Goal: Task Accomplishment & Management: Complete application form

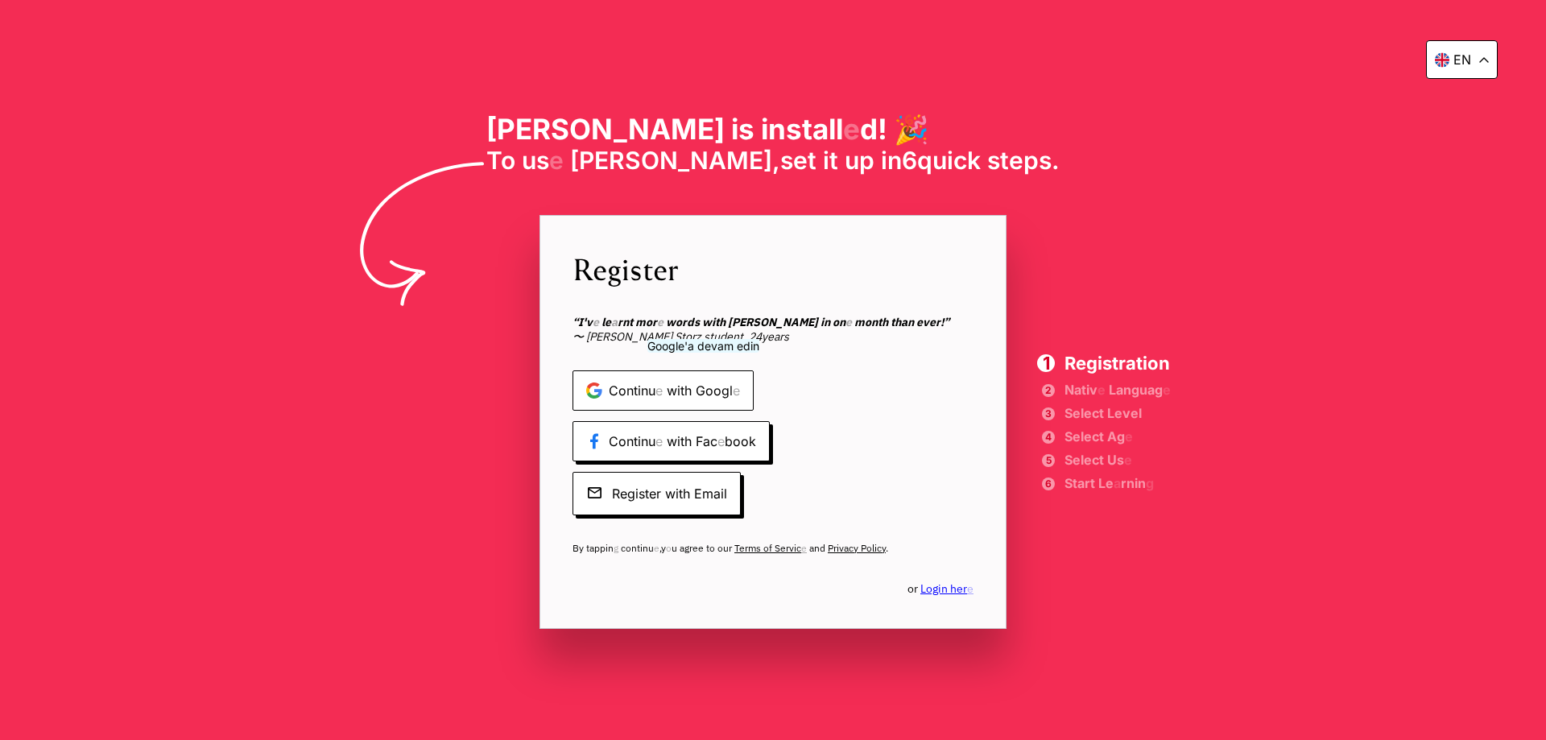
click at [707, 389] on readpronunciation-span "Googl" at bounding box center [714, 391] width 37 height 16
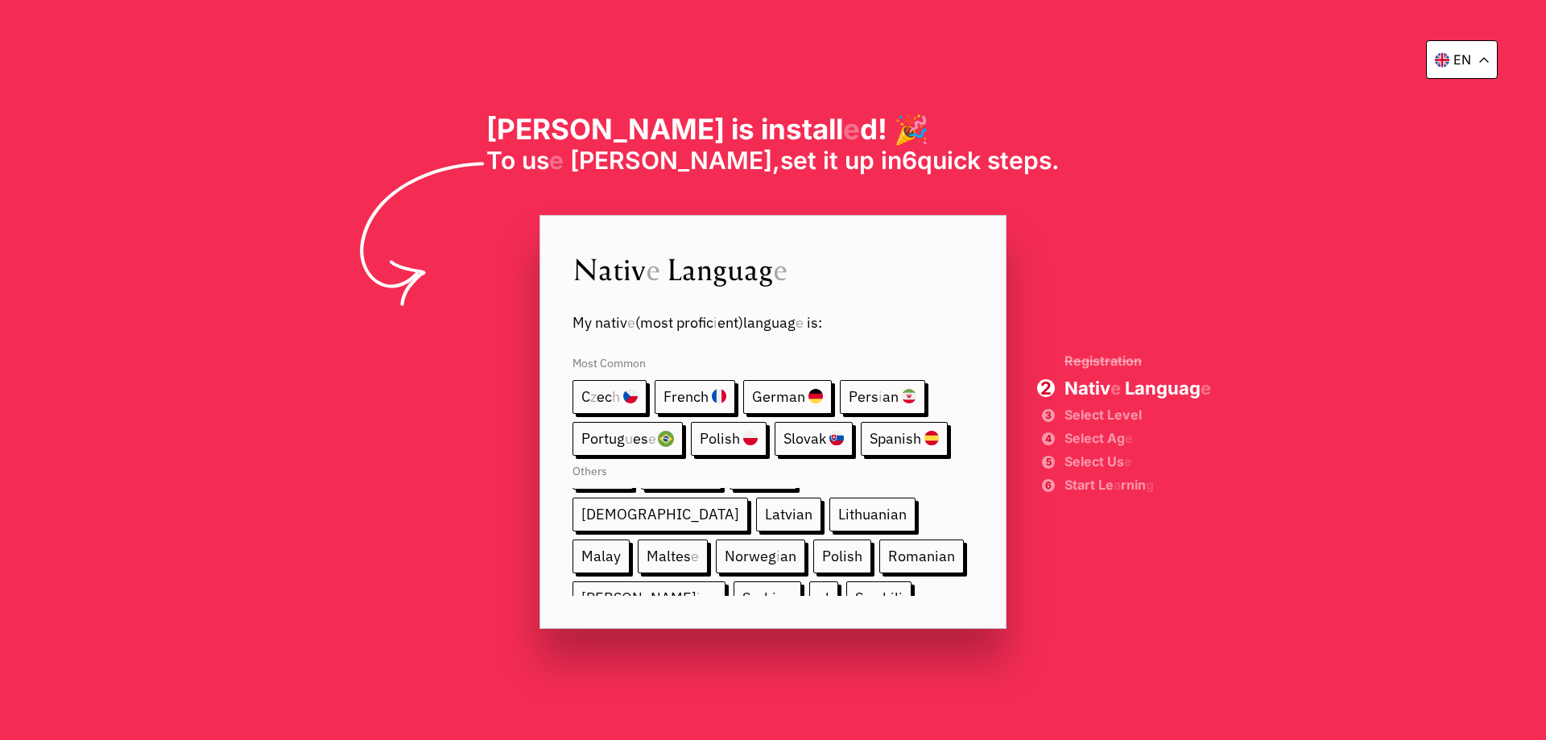
scroll to position [303, 0]
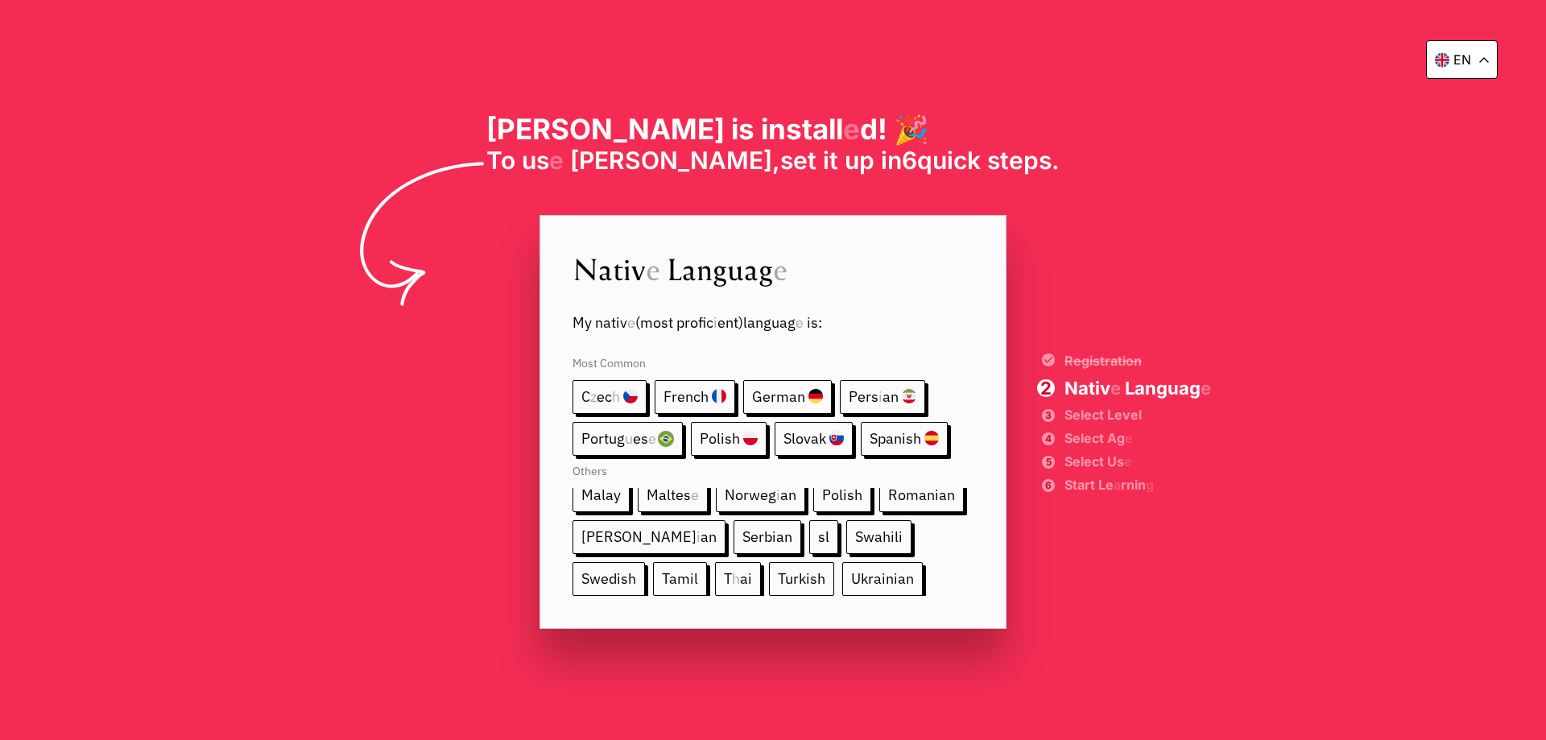
click at [778, 569] on readpronunciation-word "Turkish" at bounding box center [802, 578] width 48 height 19
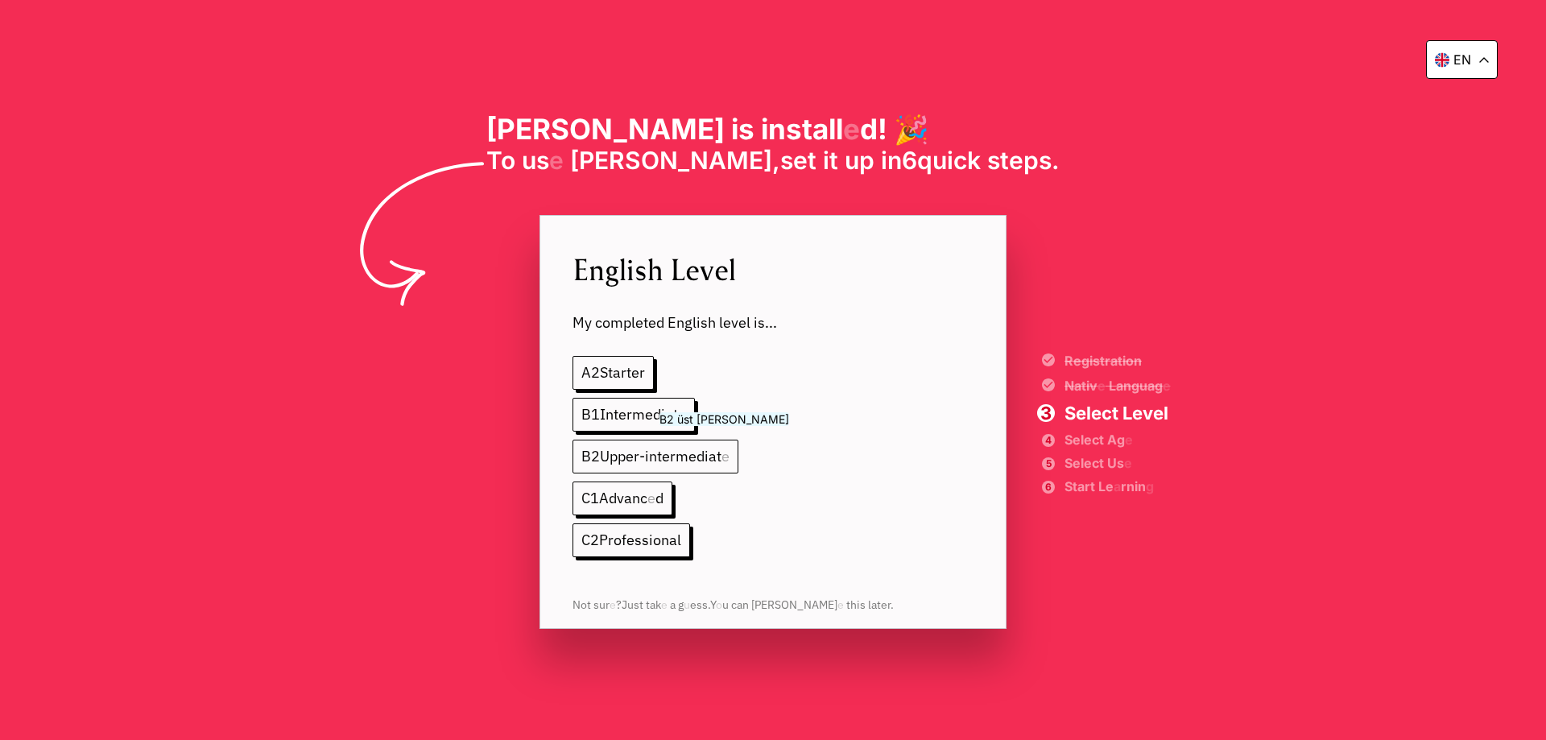
click at [693, 462] on readpronunciation-span "Upper-intermediat" at bounding box center [661, 456] width 122 height 19
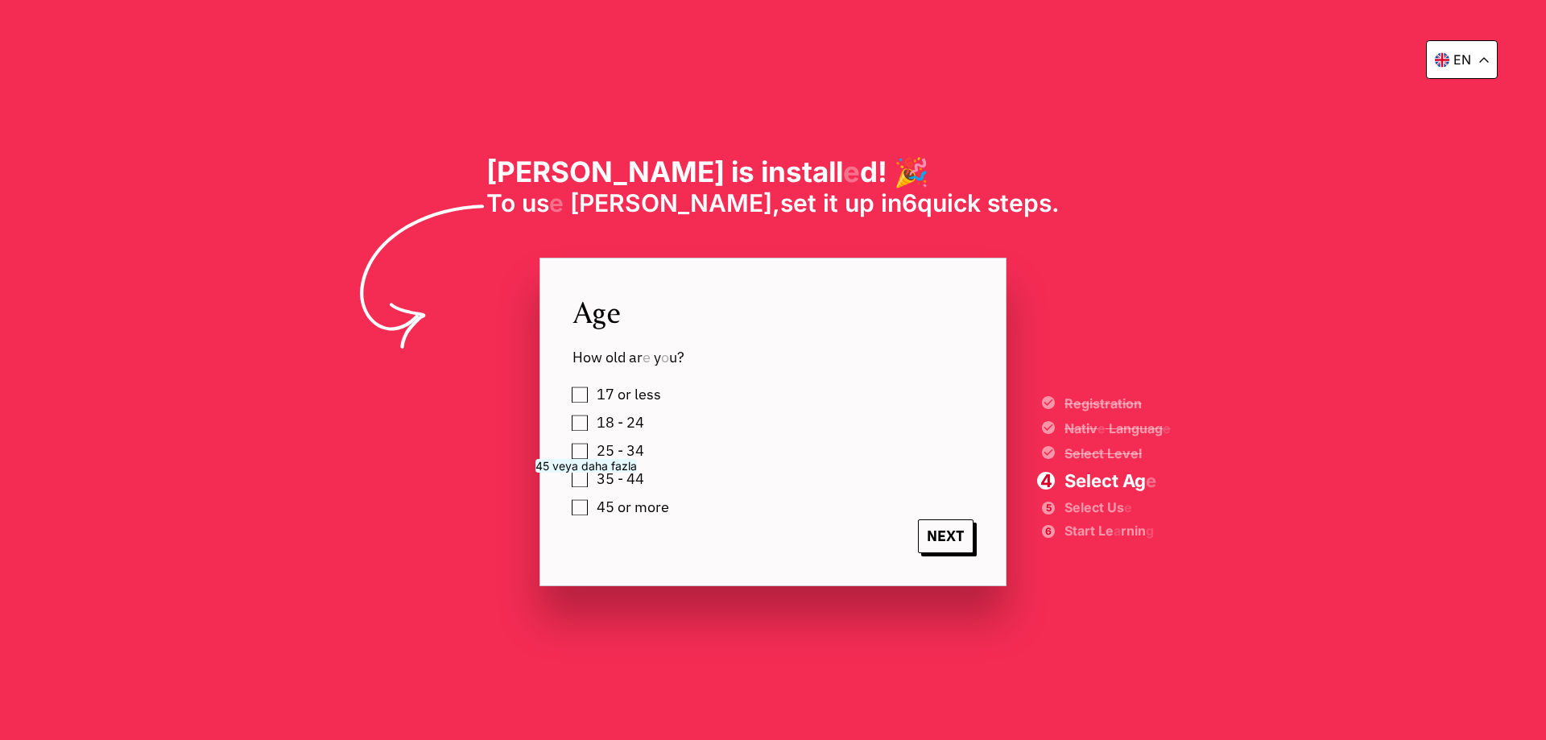
click at [588, 509] on div "45 or more" at bounding box center [789, 507] width 433 height 24
click at [591, 506] on label "45 or more" at bounding box center [630, 507] width 78 height 24
click at [966, 535] on span "NEXT" at bounding box center [946, 536] width 56 height 34
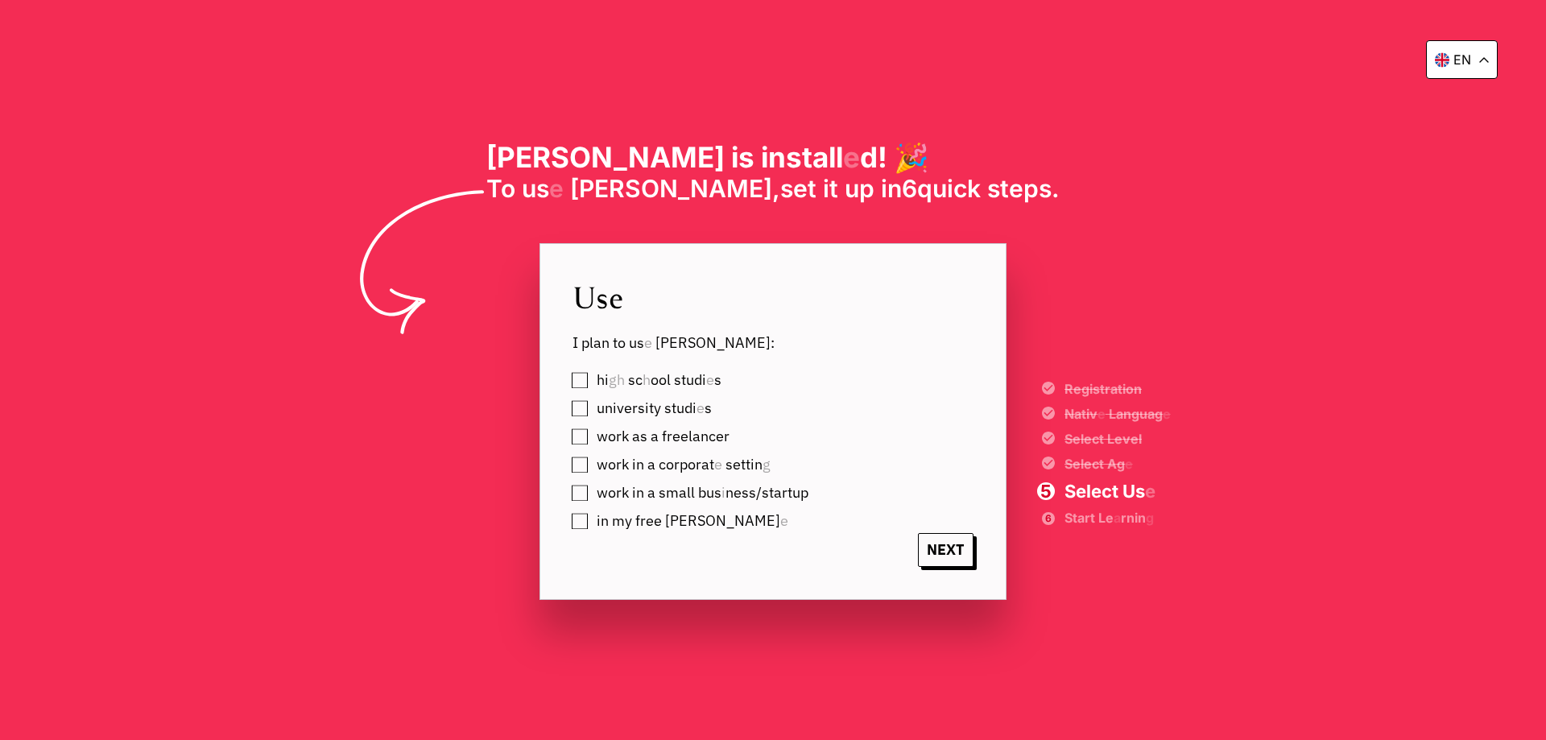
drag, startPoint x: 581, startPoint y: 522, endPoint x: 650, endPoint y: 522, distance: 69.3
click at [591, 523] on label "in my free [PERSON_NAME] e" at bounding box center [689, 521] width 197 height 24
click at [951, 542] on span "NEXT" at bounding box center [946, 550] width 56 height 34
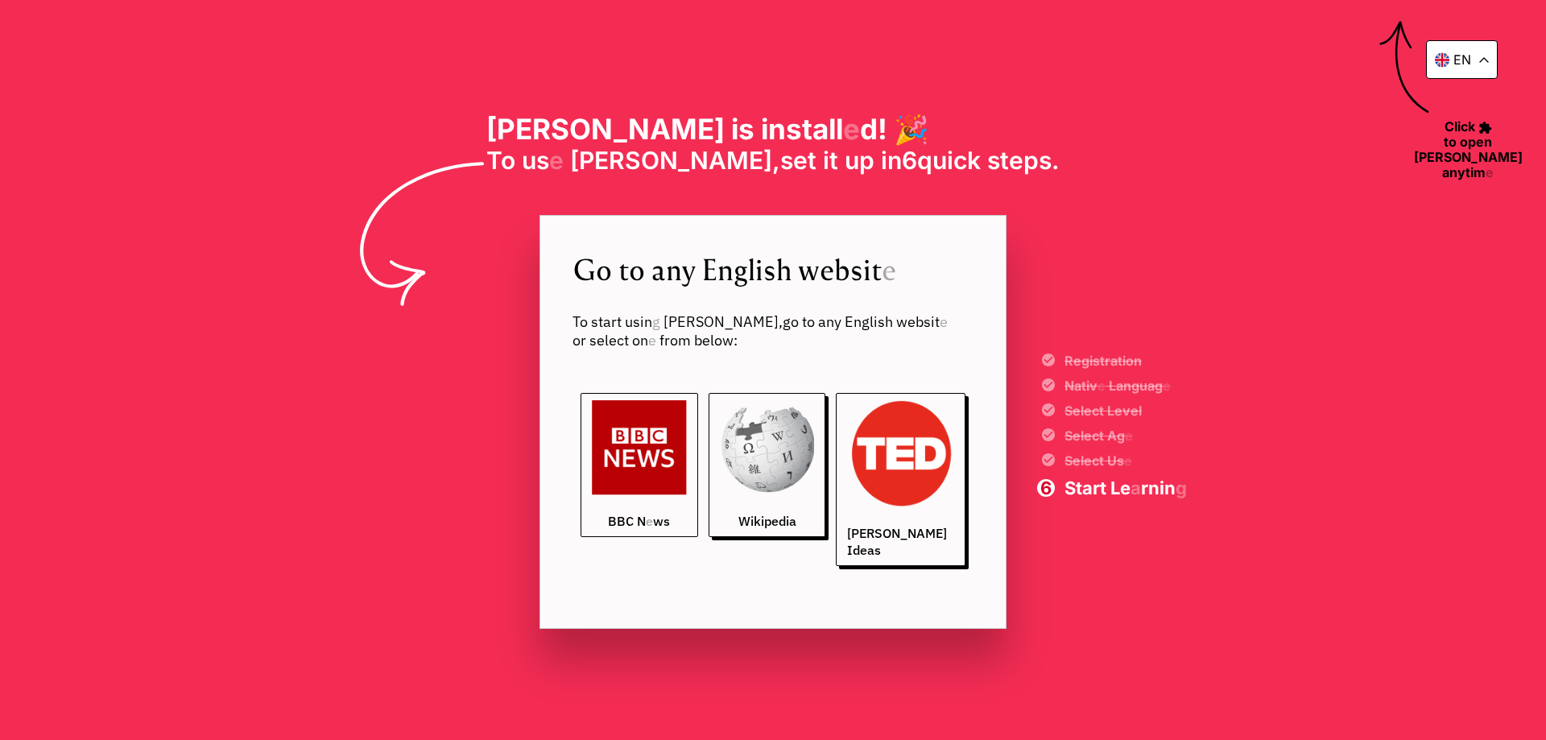
click at [677, 457] on img at bounding box center [639, 447] width 95 height 95
